Goal: Task Accomplishment & Management: Manage account settings

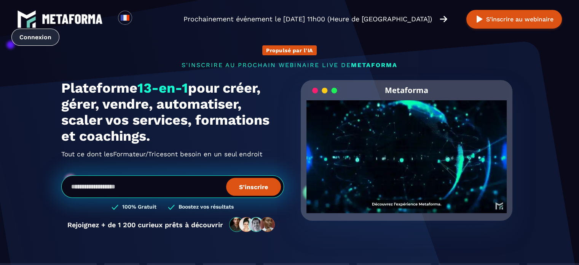
click at [59, 29] on link "Connexion" at bounding box center [35, 37] width 48 height 17
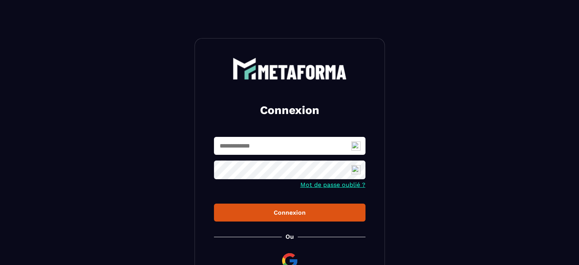
click at [327, 143] on input "text" at bounding box center [289, 146] width 151 height 18
type input "**********"
click at [326, 217] on button "Connexion" at bounding box center [289, 212] width 151 height 18
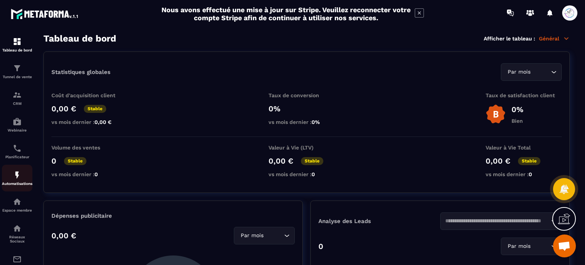
click at [19, 176] on img at bounding box center [17, 174] width 9 height 9
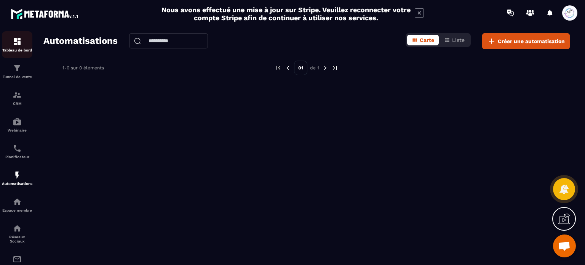
click at [21, 42] on img at bounding box center [17, 41] width 9 height 9
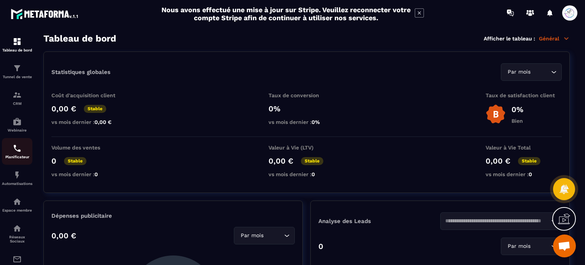
click at [18, 145] on img at bounding box center [17, 147] width 9 height 9
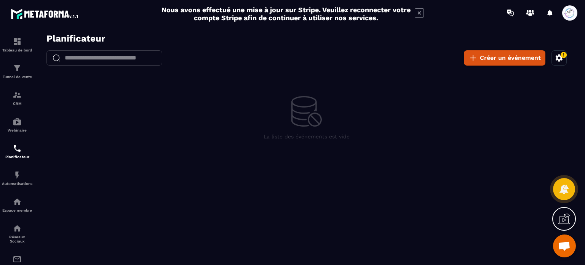
click at [416, 13] on icon at bounding box center [418, 12] width 9 height 9
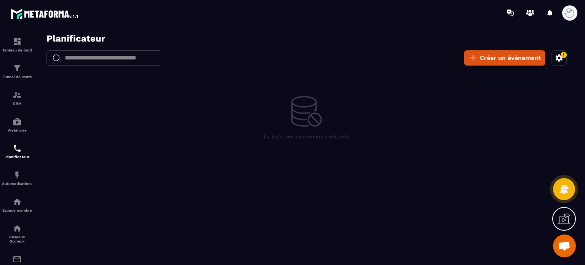
click at [561, 57] on icon "button" at bounding box center [563, 54] width 7 height 7
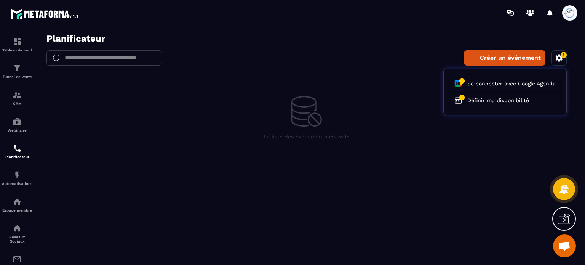
click at [525, 26] on section "Tableau de bord Tunnel de vente CRM Webinaire Planificateur Automatisations Esp…" at bounding box center [292, 144] width 585 height 239
click at [396, 38] on div at bounding box center [306, 151] width 541 height 236
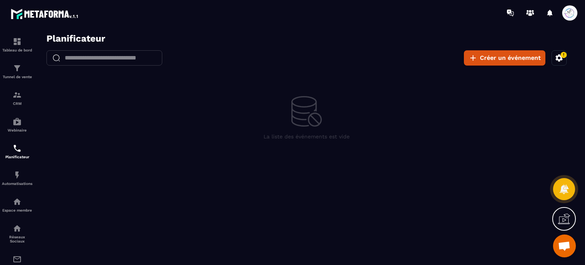
click at [288, 123] on div "La liste des événements est vide" at bounding box center [306, 118] width 541 height 83
click at [574, 18] on span at bounding box center [569, 12] width 15 height 15
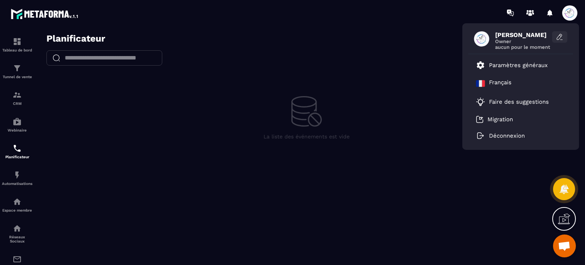
click at [558, 36] on icon at bounding box center [558, 37] width 5 height 6
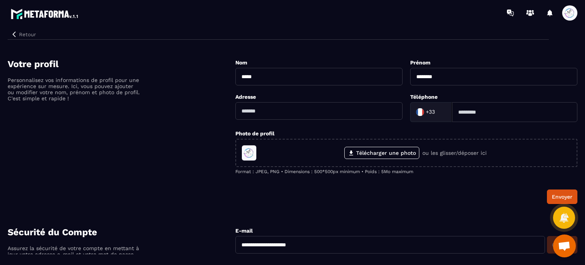
click at [49, 14] on img at bounding box center [45, 14] width 69 height 14
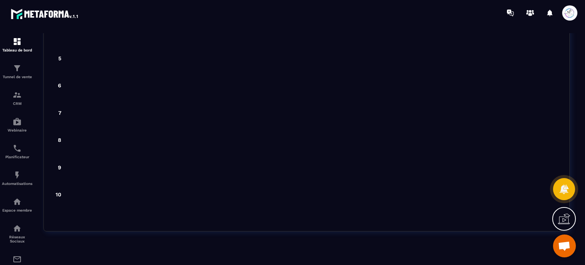
scroll to position [2060, 0]
click at [14, 152] on img at bounding box center [17, 147] width 9 height 9
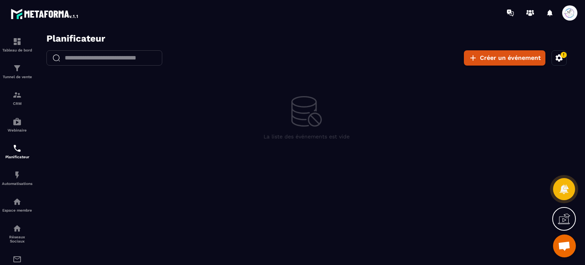
click at [566, 13] on span at bounding box center [569, 12] width 15 height 15
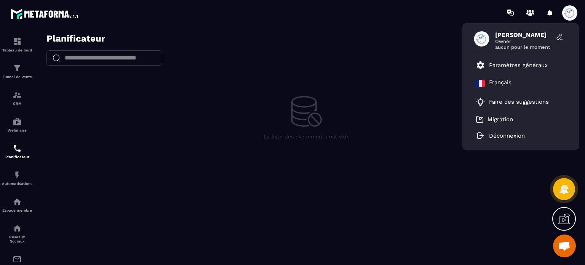
click at [505, 37] on span "[PERSON_NAME]" at bounding box center [523, 34] width 57 height 7
click at [503, 67] on p "Paramètres généraux" at bounding box center [518, 65] width 59 height 7
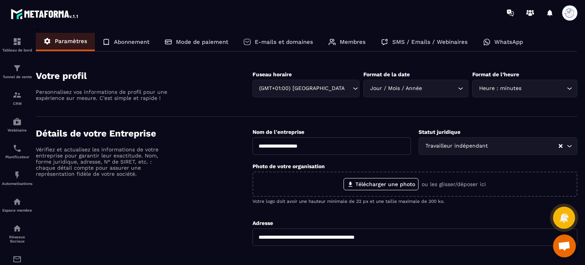
drag, startPoint x: 551, startPoint y: 39, endPoint x: 547, endPoint y: 40, distance: 4.3
click at [551, 39] on div "Paramètres Abonnement Mode de paiement E-mails et domaines Membres SMS / Emails…" at bounding box center [306, 42] width 541 height 19
click at [18, 151] on img at bounding box center [17, 147] width 9 height 9
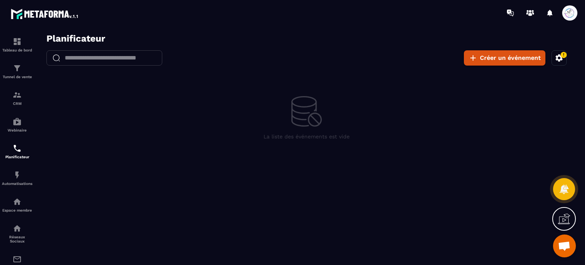
click at [563, 54] on icon "button" at bounding box center [563, 54] width 7 height 7
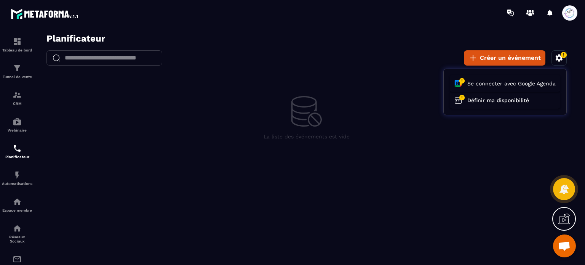
click at [534, 161] on div at bounding box center [306, 151] width 541 height 236
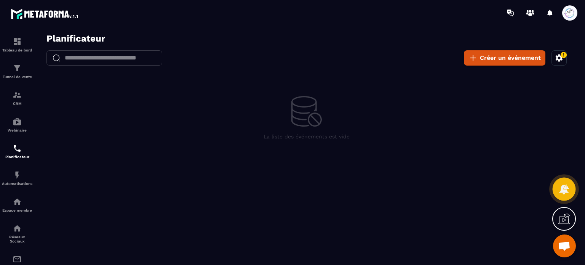
click at [559, 185] on icon at bounding box center [563, 188] width 11 height 11
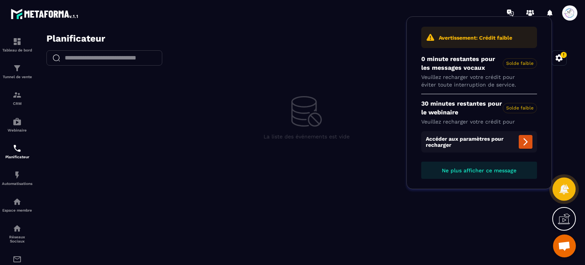
click at [562, 191] on icon at bounding box center [564, 188] width 10 height 10
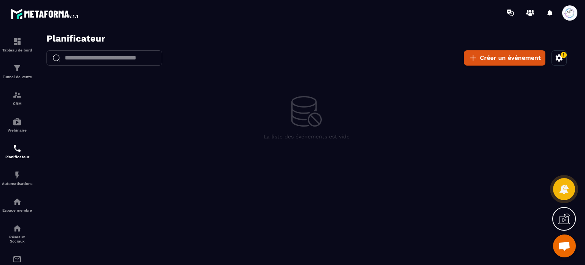
click at [560, 194] on div at bounding box center [564, 189] width 22 height 22
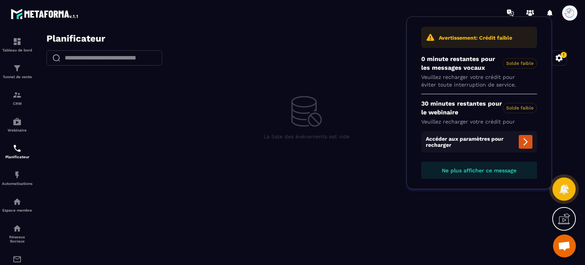
click at [561, 194] on icon at bounding box center [563, 188] width 11 height 11
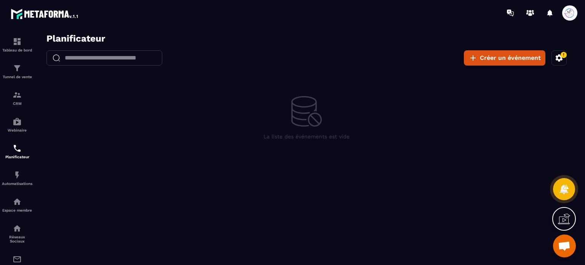
click at [565, 218] on icon at bounding box center [564, 218] width 12 height 12
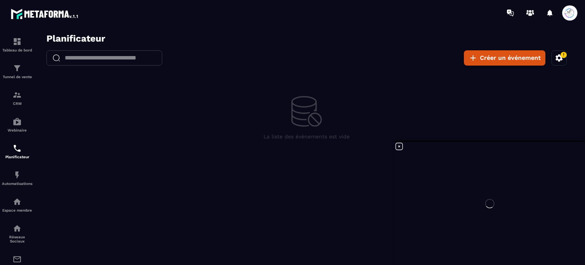
click at [398, 147] on div at bounding box center [489, 203] width 190 height 123
click at [400, 108] on div "La liste des événements est vide" at bounding box center [306, 118] width 541 height 83
click at [398, 146] on icon at bounding box center [398, 146] width 9 height 9
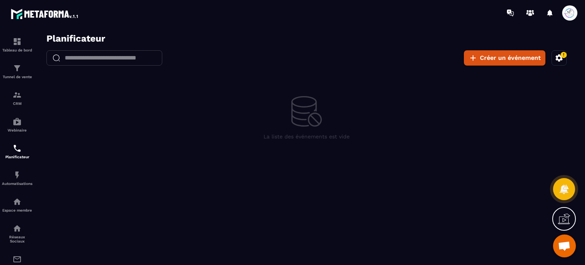
drag, startPoint x: 567, startPoint y: 247, endPoint x: 512, endPoint y: 212, distance: 65.8
click at [567, 247] on span "Ouvrir le chat" at bounding box center [564, 246] width 13 height 11
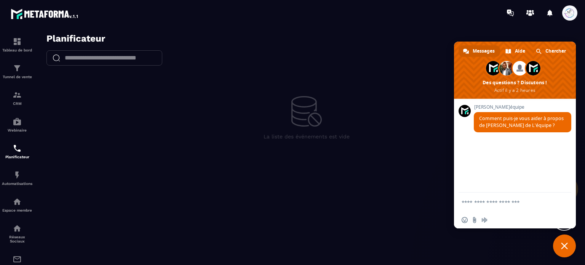
click at [568, 245] on span "Fermer le chat" at bounding box center [564, 245] width 23 height 23
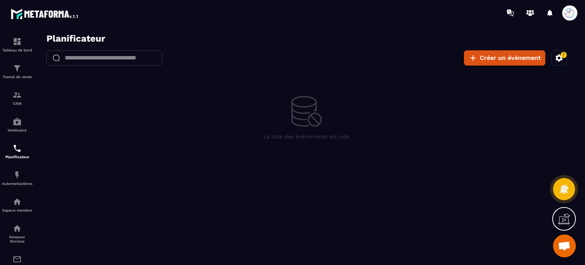
click at [568, 19] on span at bounding box center [569, 12] width 15 height 15
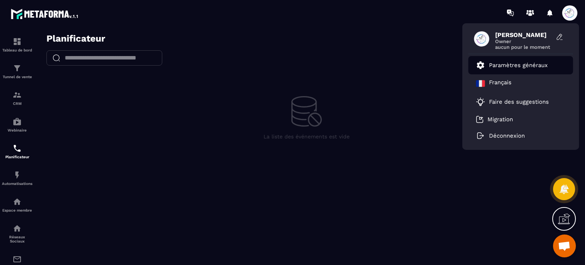
click at [522, 64] on p "Paramètres généraux" at bounding box center [518, 65] width 59 height 7
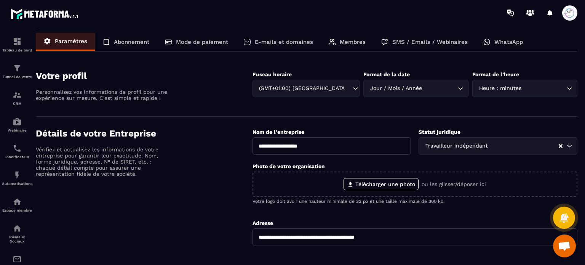
click at [136, 47] on div "Abonnement" at bounding box center [126, 42] width 62 height 18
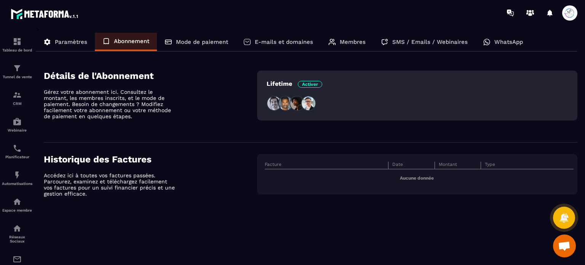
click at [188, 38] on p "Mode de paiement" at bounding box center [202, 41] width 52 height 7
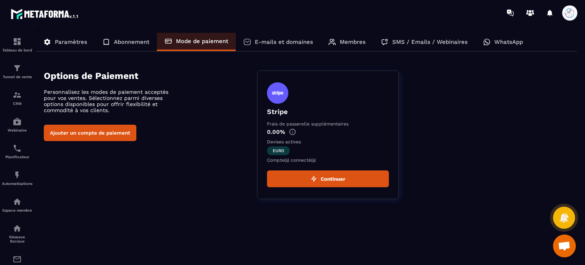
click at [272, 40] on p "E-mails et domaines" at bounding box center [284, 41] width 58 height 7
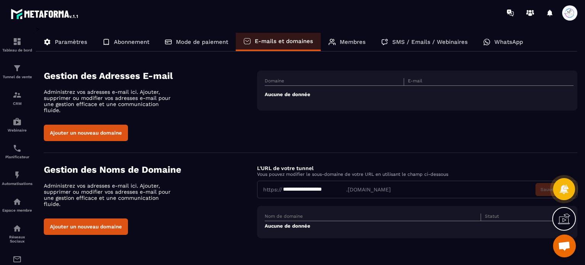
click at [332, 40] on icon at bounding box center [332, 42] width 8 height 8
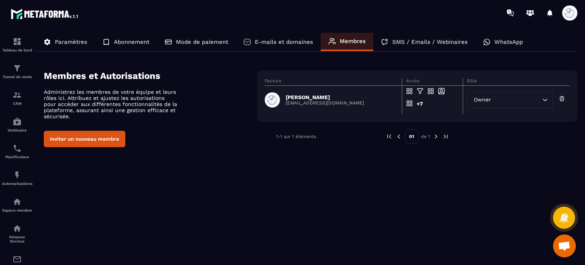
click at [290, 40] on p "E-mails et domaines" at bounding box center [284, 41] width 58 height 7
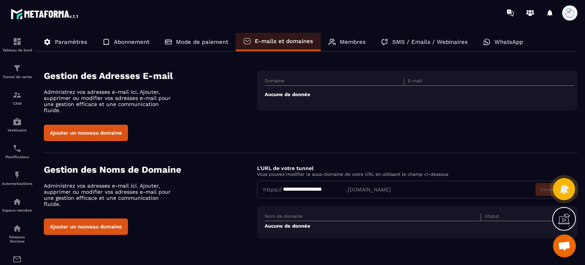
click at [329, 40] on icon at bounding box center [332, 42] width 6 height 6
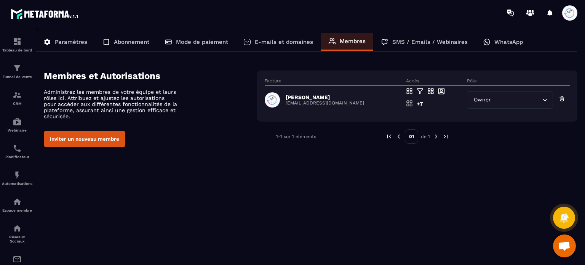
click at [424, 41] on p "SMS / Emails / Webinaires" at bounding box center [429, 41] width 75 height 7
